Goal: Task Accomplishment & Management: Use online tool/utility

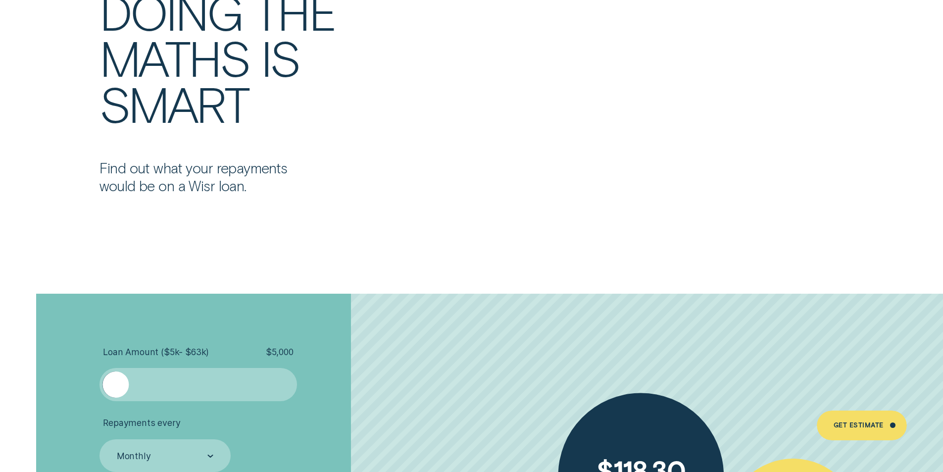
scroll to position [2179, 0]
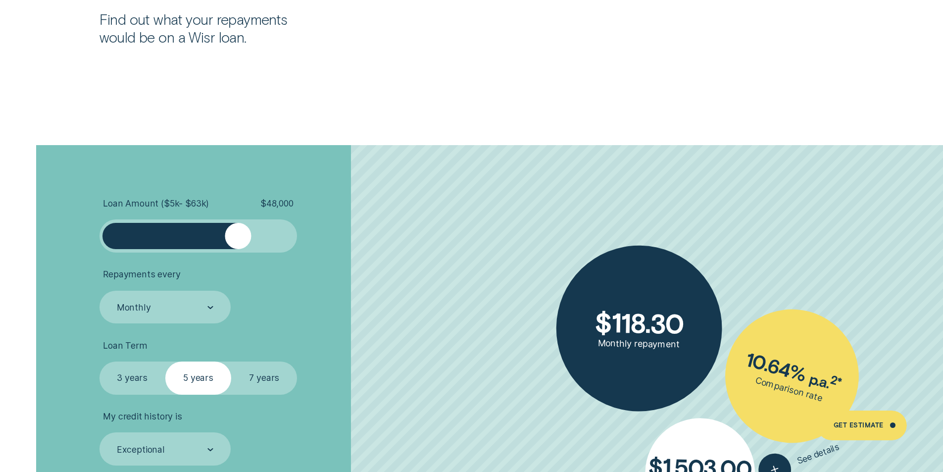
click at [239, 231] on div at bounding box center [198, 236] width 165 height 26
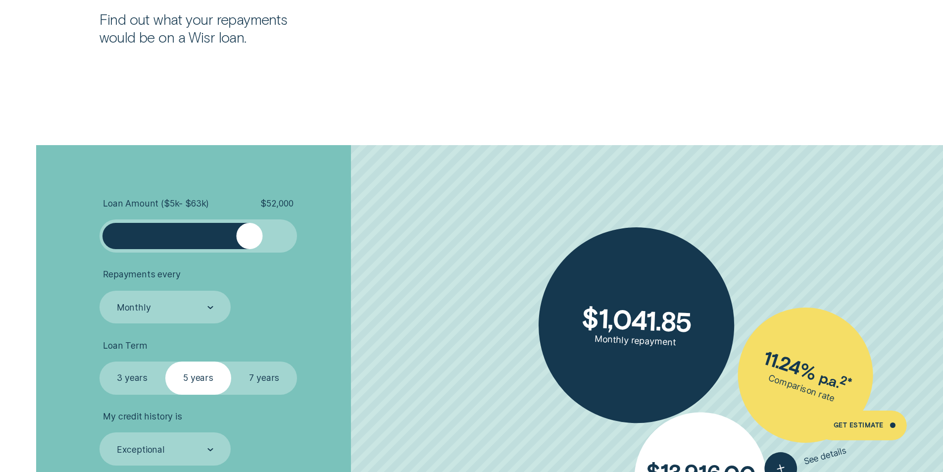
click at [250, 234] on div at bounding box center [249, 236] width 26 height 26
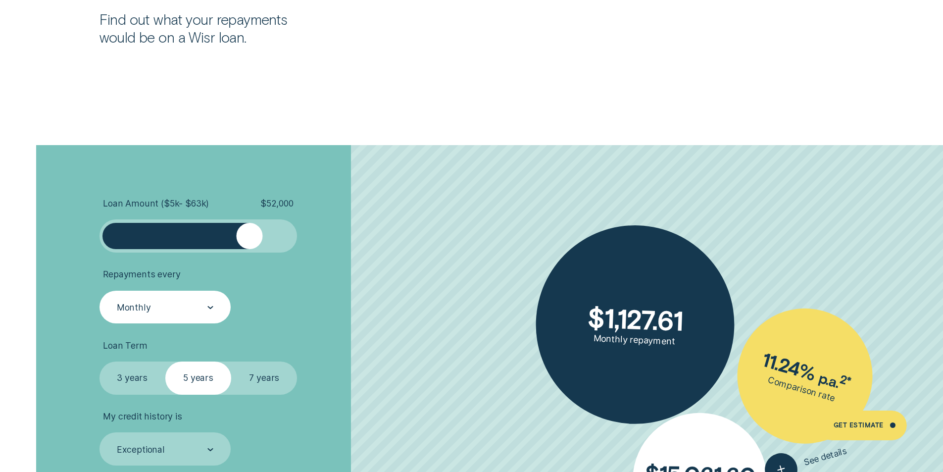
click at [208, 309] on icon at bounding box center [210, 307] width 6 height 3
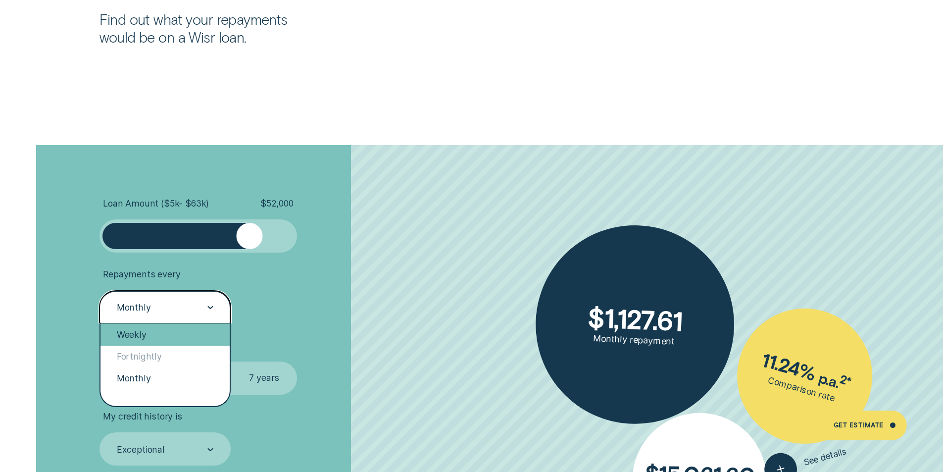
click at [146, 330] on div "Weekly" at bounding box center [166, 334] width 130 height 22
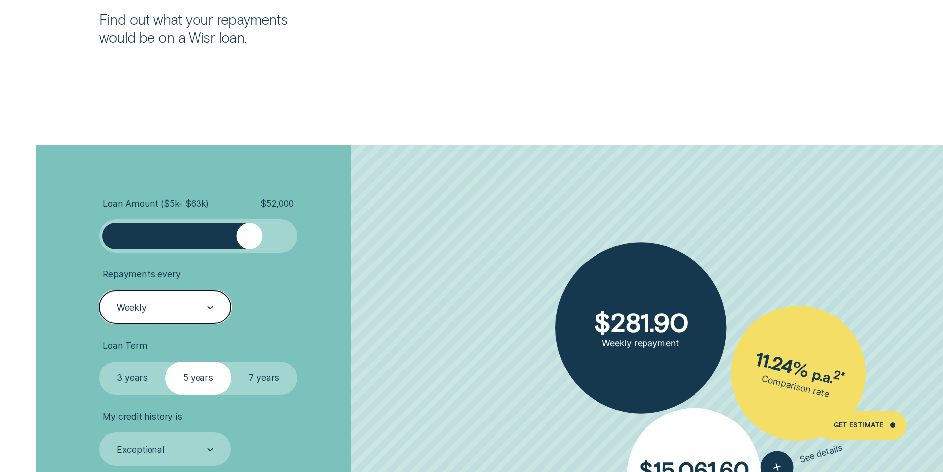
click at [239, 238] on div at bounding box center [249, 236] width 26 height 26
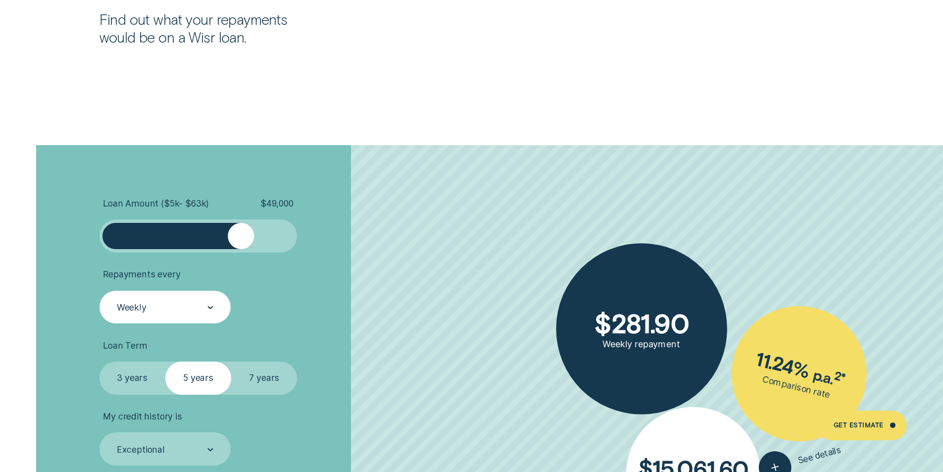
click at [242, 238] on div at bounding box center [241, 236] width 26 height 26
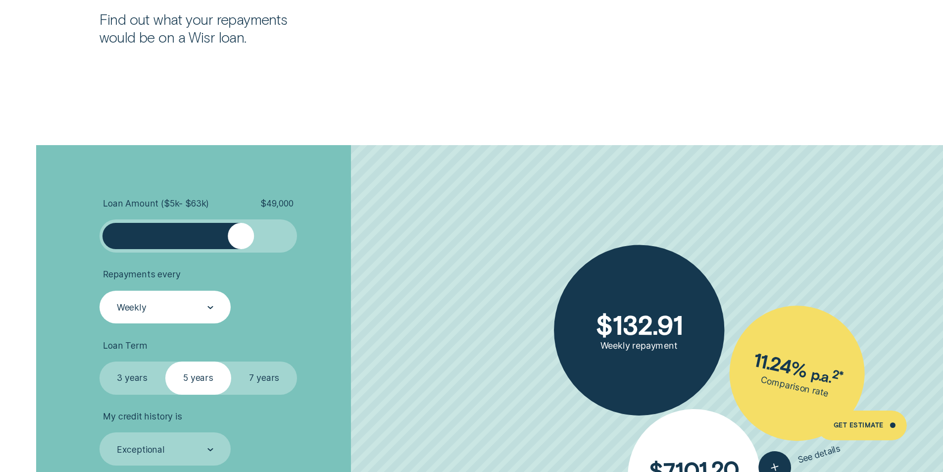
click at [245, 238] on div at bounding box center [241, 236] width 26 height 26
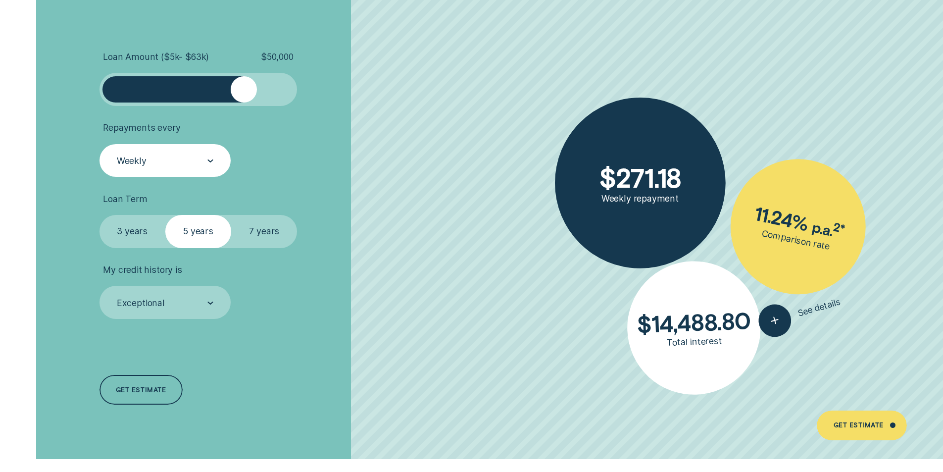
scroll to position [2328, 0]
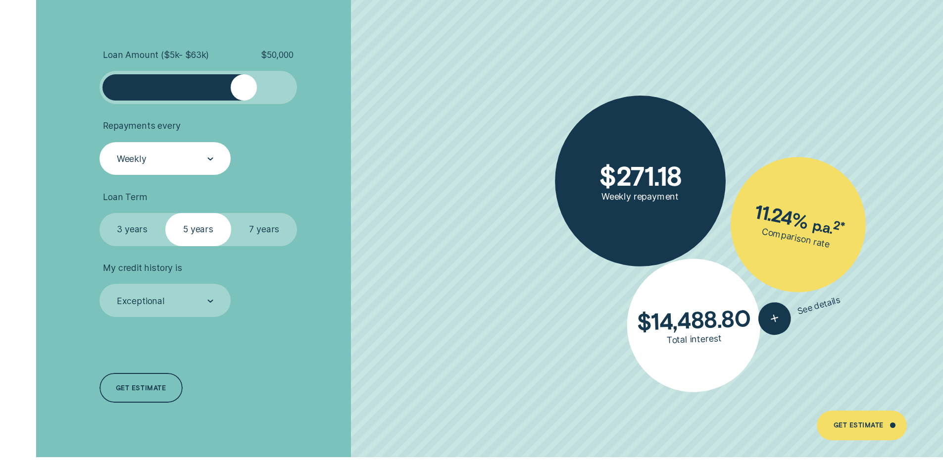
click at [120, 227] on label "3 years" at bounding box center [133, 229] width 66 height 33
click at [100, 213] on input "3 years" at bounding box center [100, 213] width 0 height 0
